Goal: Navigation & Orientation: Find specific page/section

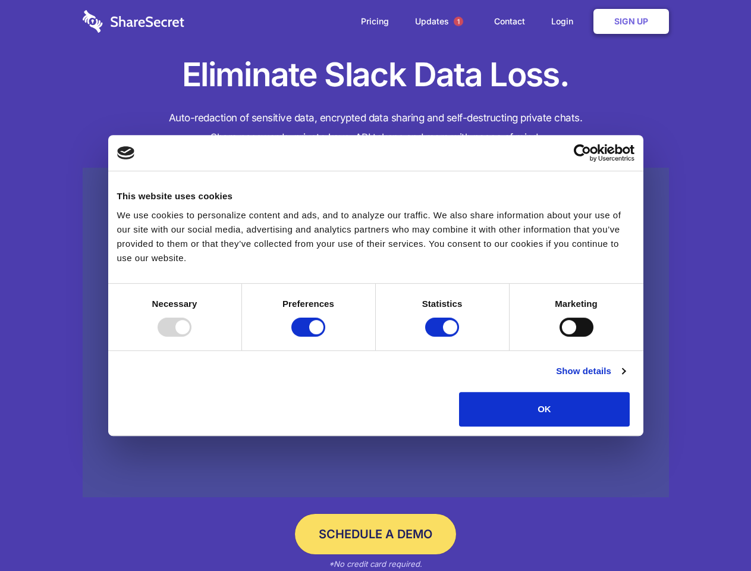
click at [192, 337] on div at bounding box center [175, 327] width 34 height 19
click at [325, 337] on input "Preferences" at bounding box center [309, 327] width 34 height 19
checkbox input "false"
click at [444, 337] on input "Statistics" at bounding box center [442, 327] width 34 height 19
checkbox input "false"
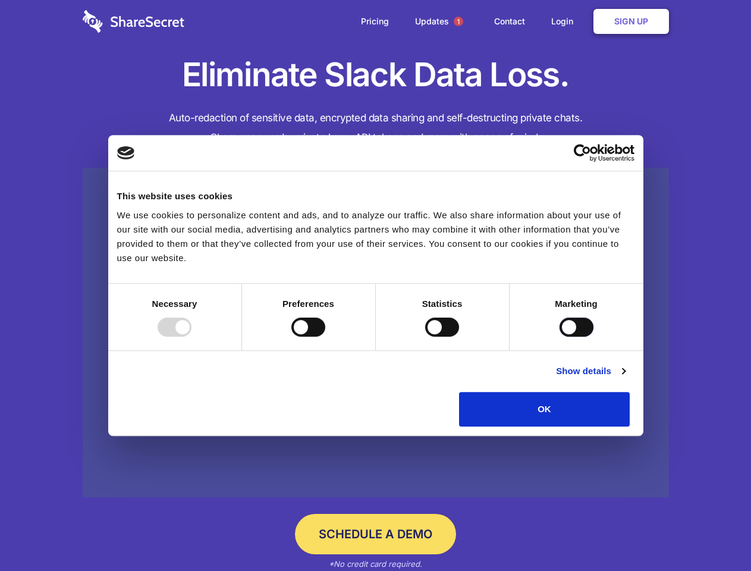
click at [560, 337] on input "Marketing" at bounding box center [577, 327] width 34 height 19
checkbox input "true"
click at [625, 378] on link "Show details" at bounding box center [590, 371] width 69 height 14
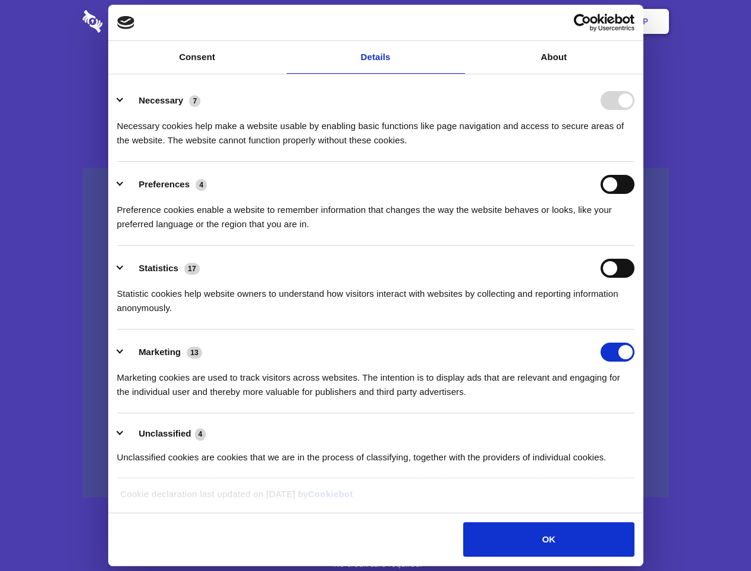
click at [635, 162] on li "Necessary 7 Necessary cookies help make a website usable by enabling basic func…" at bounding box center [376, 120] width 518 height 84
click at [458, 21] on span "1" at bounding box center [459, 22] width 10 height 10
